Goal: Task Accomplishment & Management: Manage account settings

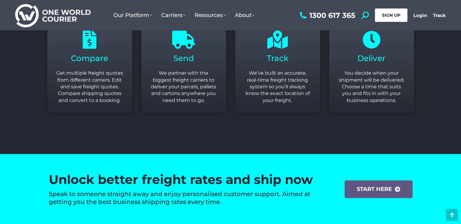
scroll to position [637, 0]
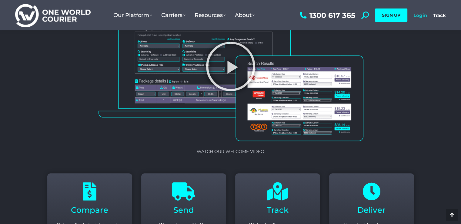
click at [418, 14] on link "Login" at bounding box center [420, 15] width 14 height 6
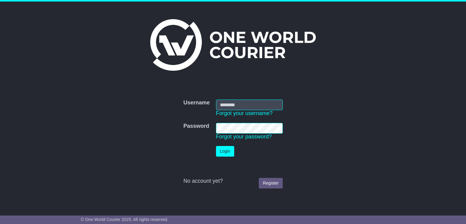
click at [234, 103] on input "Username" at bounding box center [249, 104] width 67 height 11
type input "**********"
